Goal: Communication & Community: Share content

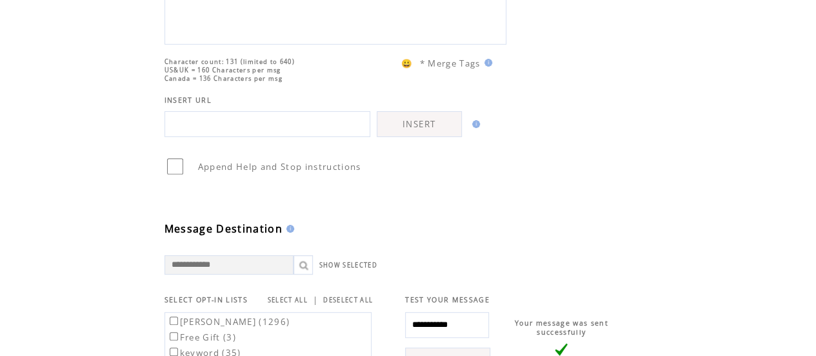
scroll to position [360, 0]
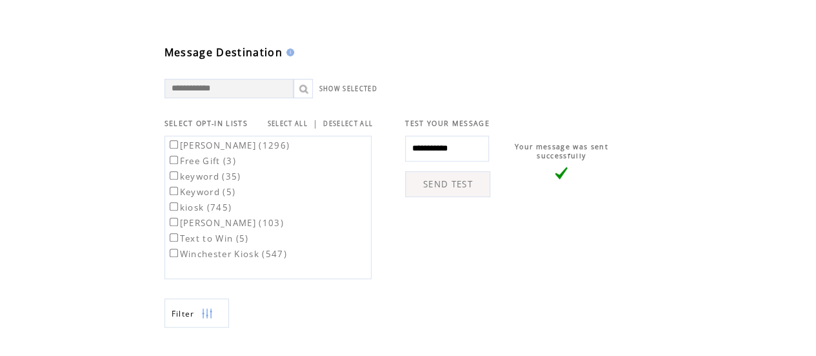
click at [279, 120] on link "SELECT ALL" at bounding box center [288, 123] width 40 height 8
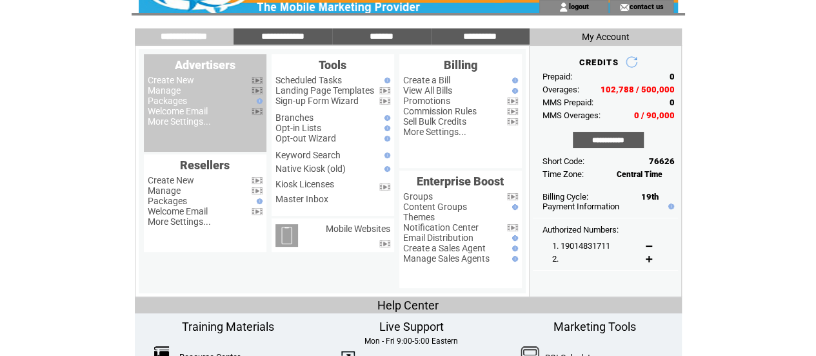
scroll to position [33, 0]
click at [172, 91] on link "Manage" at bounding box center [164, 90] width 33 height 10
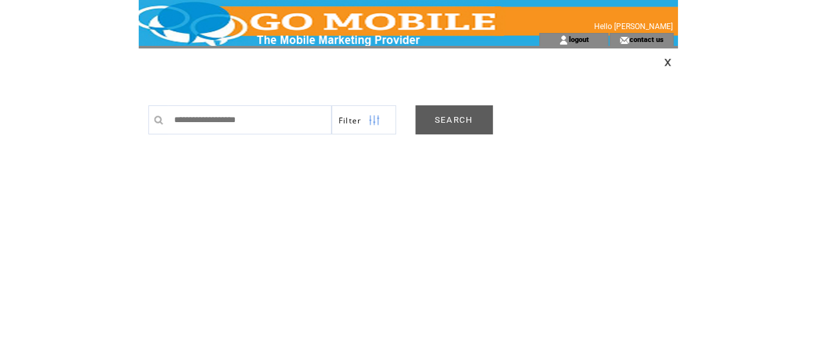
click at [199, 122] on input "text" at bounding box center [250, 119] width 164 height 29
type input "******"
click at [451, 120] on link "SEARCH" at bounding box center [454, 119] width 77 height 29
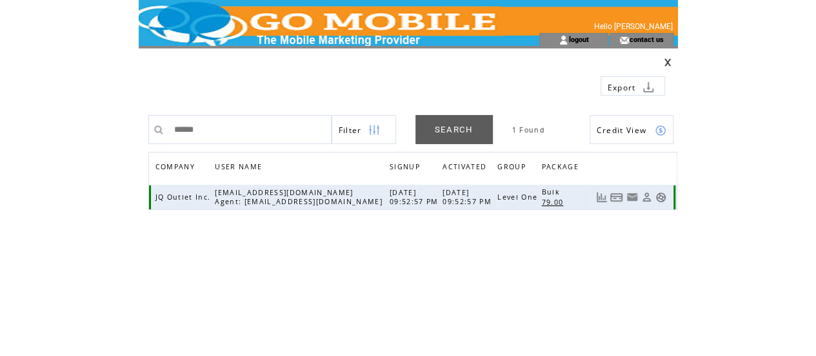
click at [663, 196] on link at bounding box center [661, 197] width 11 height 11
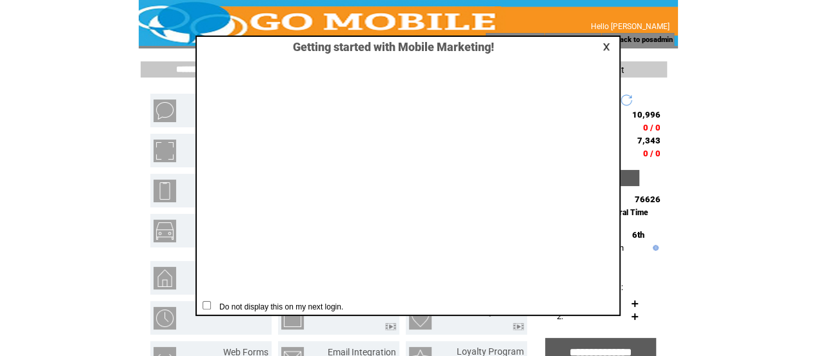
click at [607, 45] on link at bounding box center [609, 47] width 12 height 8
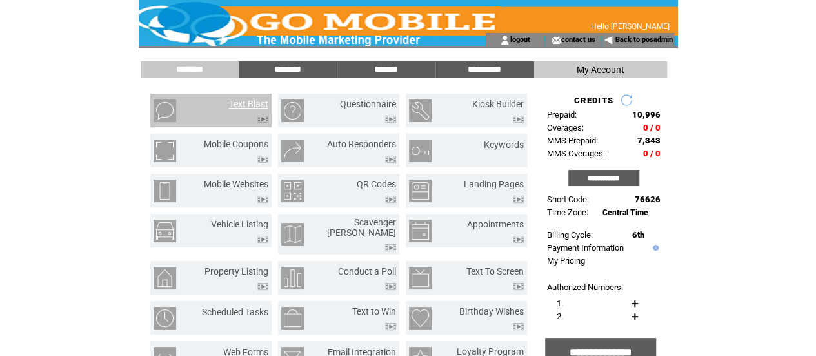
click at [241, 100] on link "Text Blast" at bounding box center [248, 104] width 39 height 10
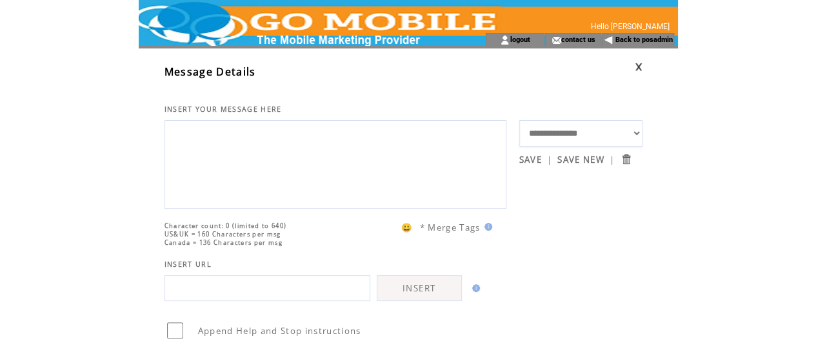
click at [270, 157] on textarea at bounding box center [336, 162] width 328 height 77
paste textarea "**********"
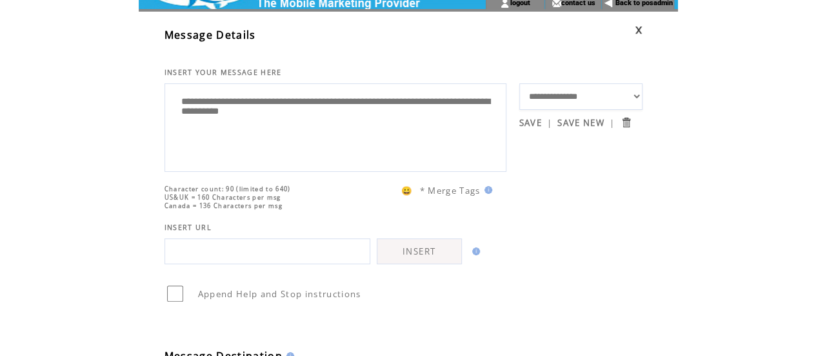
scroll to position [36, 0]
type textarea "**********"
click at [278, 264] on input "text" at bounding box center [268, 252] width 206 height 26
paste input "**********"
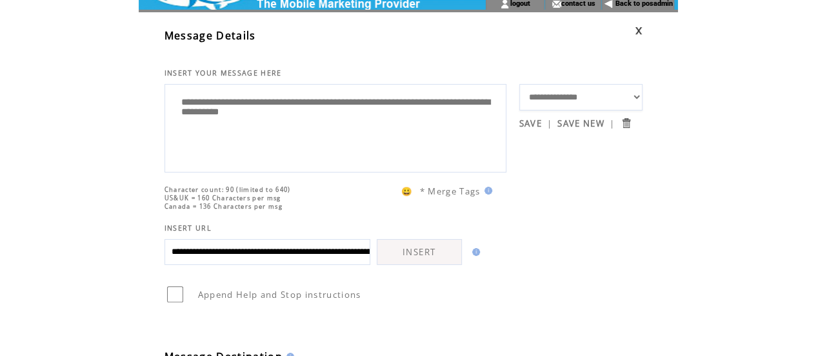
scroll to position [0, 472]
type input "**********"
click at [417, 265] on link "INSERT" at bounding box center [419, 252] width 85 height 26
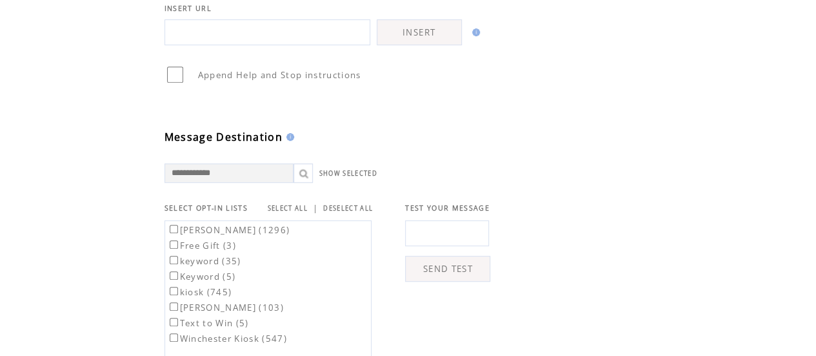
scroll to position [342, 0]
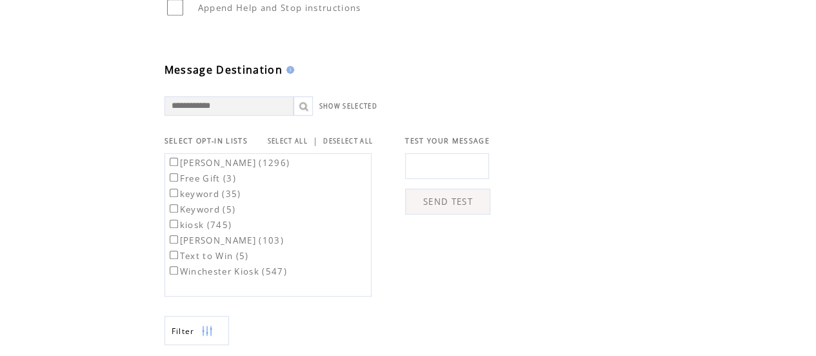
click at [296, 143] on link "SELECT ALL" at bounding box center [288, 141] width 40 height 8
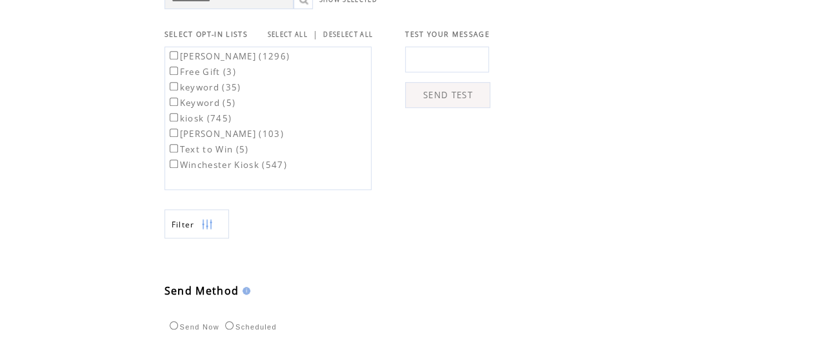
scroll to position [607, 0]
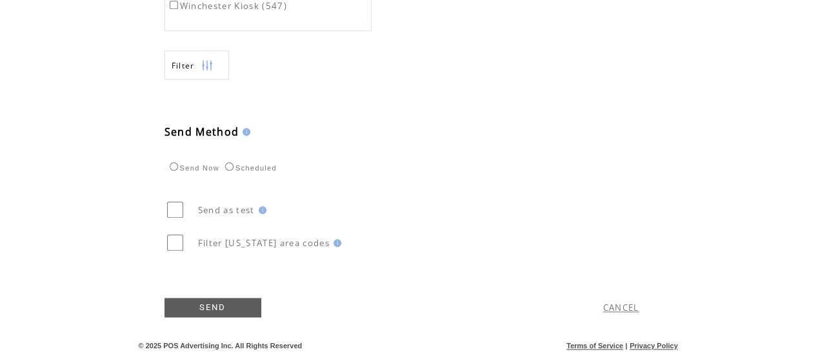
click at [201, 307] on link "SEND" at bounding box center [213, 307] width 97 height 19
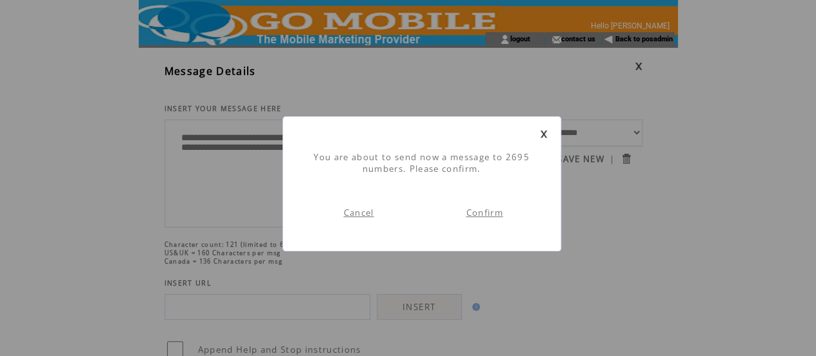
scroll to position [1, 0]
click at [494, 214] on link "Confirm" at bounding box center [484, 213] width 37 height 12
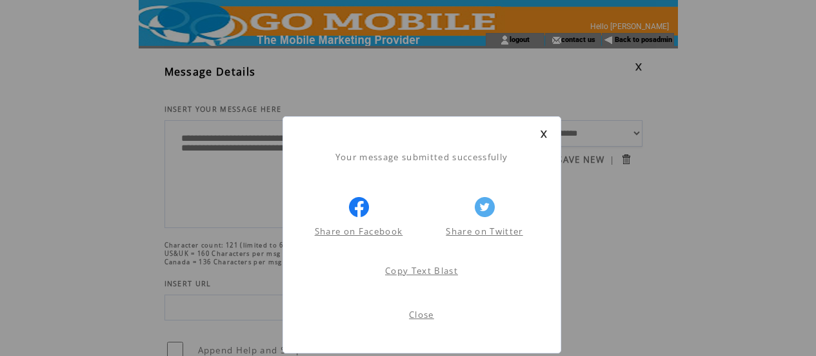
scroll to position [1, 0]
click at [542, 135] on link at bounding box center [544, 134] width 8 height 8
